Goal: Navigation & Orientation: Find specific page/section

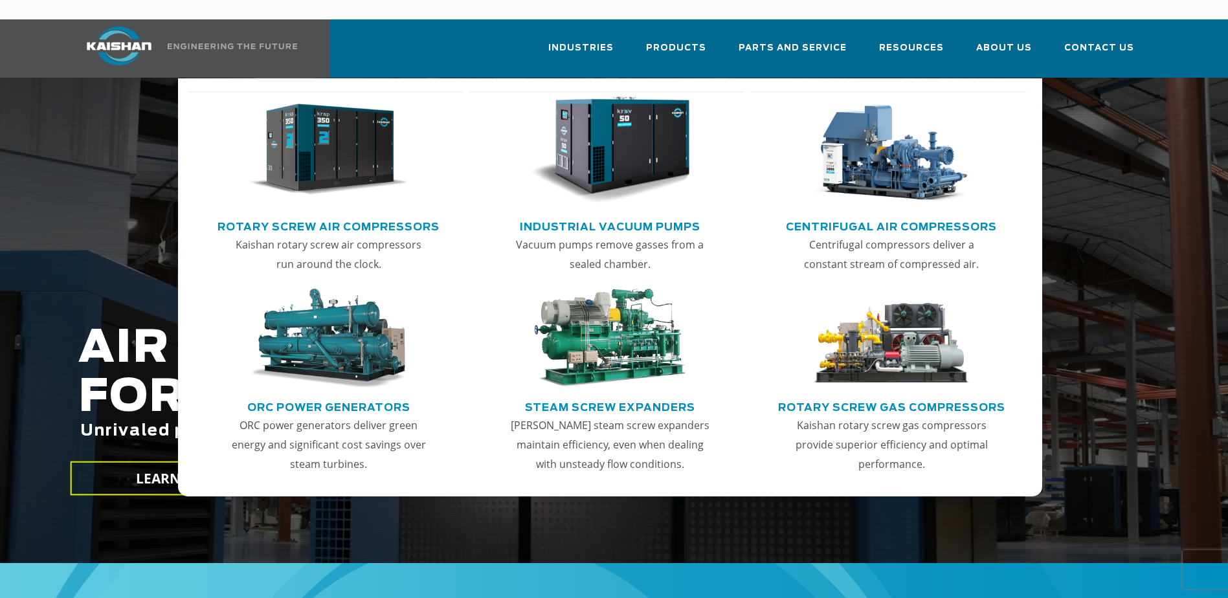
click at [326, 143] on img "Main menu" at bounding box center [328, 149] width 159 height 107
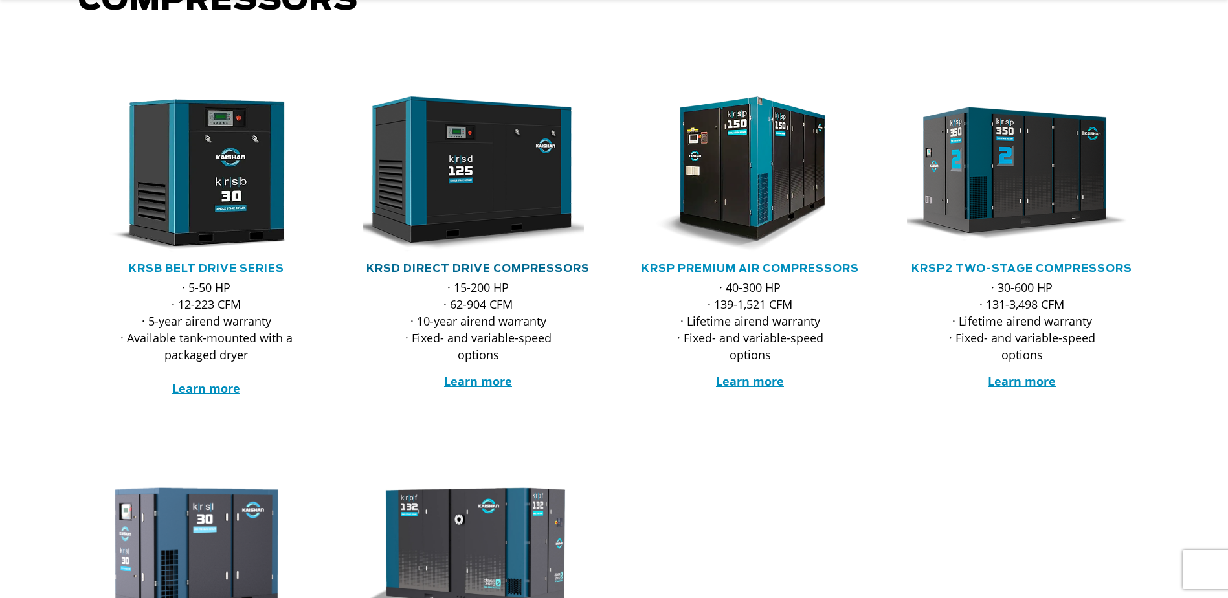
scroll to position [259, 0]
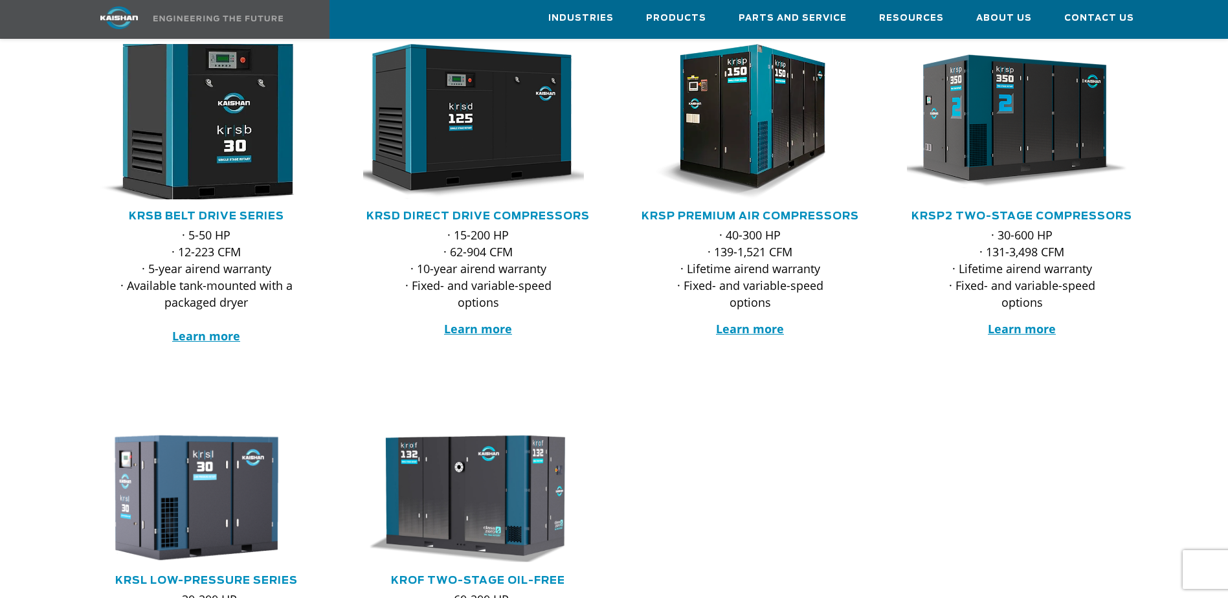
click at [211, 117] on img at bounding box center [197, 121] width 254 height 171
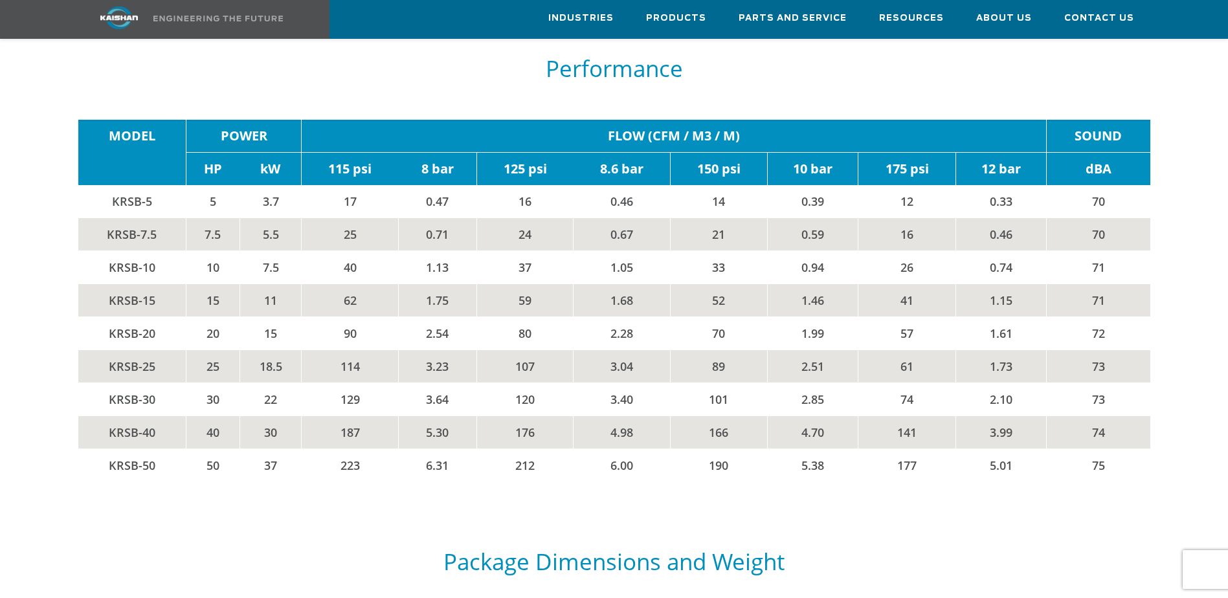
scroll to position [2266, 0]
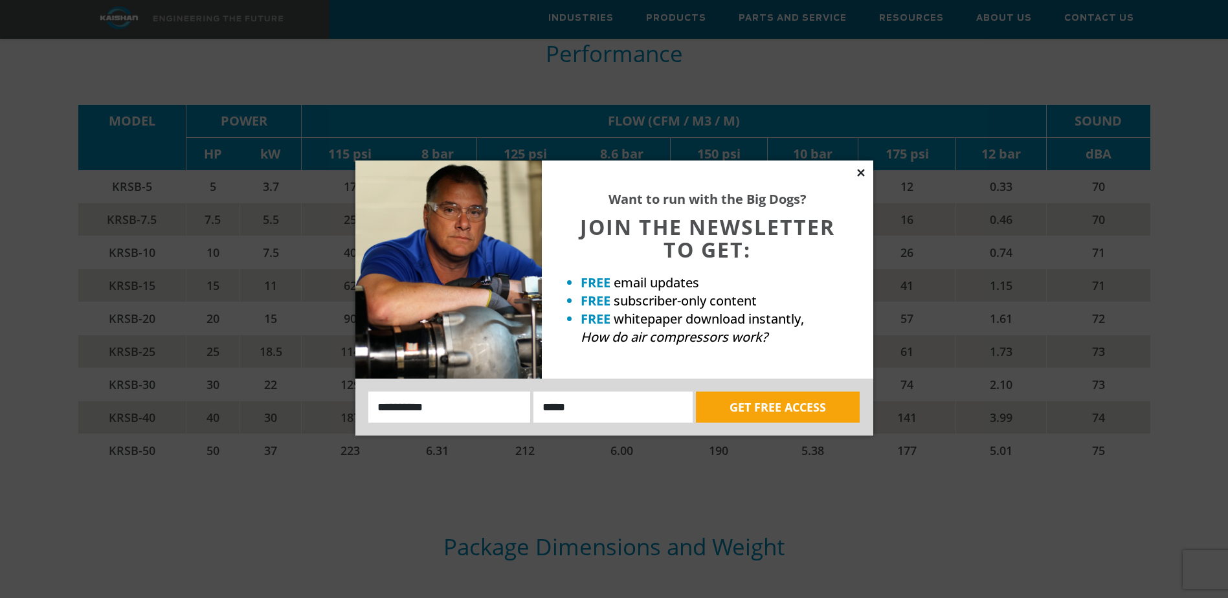
click at [856, 171] on icon at bounding box center [861, 173] width 12 height 12
